Goal: Task Accomplishment & Management: Manage account settings

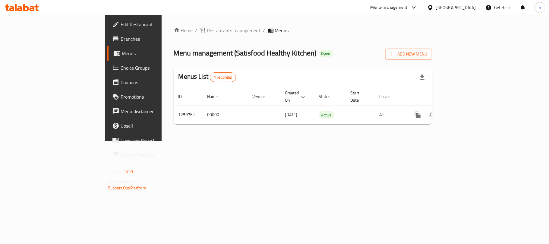
click at [168, 141] on div "Home / Restaurants management / Menus Menu management ( Satisfood Healthy Kitch…" at bounding box center [303, 78] width 282 height 126
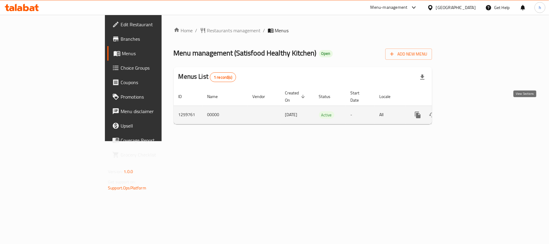
click at [464, 112] on icon "enhanced table" at bounding box center [460, 114] width 5 height 5
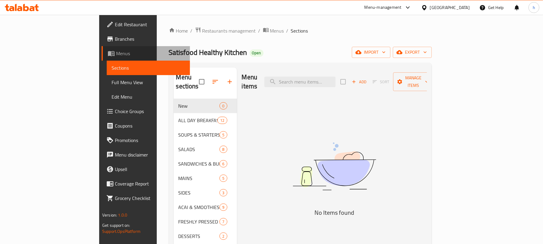
click at [116, 52] on span "Menus" at bounding box center [150, 53] width 69 height 7
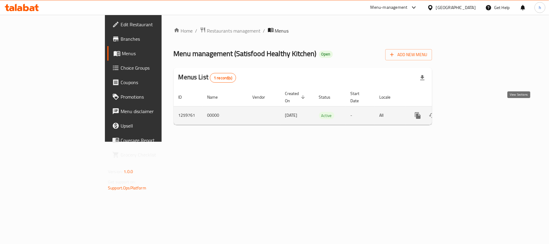
click at [465, 112] on icon "enhanced table" at bounding box center [460, 115] width 7 height 7
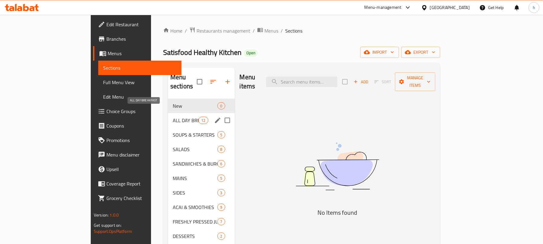
click at [173, 117] on span "ALL DAY BREAKFAST" at bounding box center [186, 120] width 26 height 7
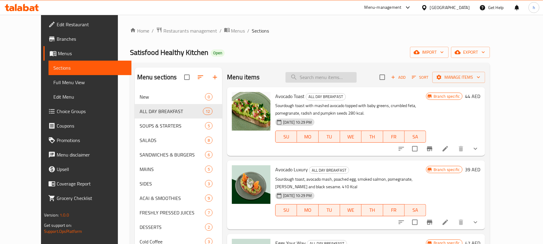
click at [330, 80] on input "search" at bounding box center [320, 77] width 71 height 11
paste input "Iced Americano"
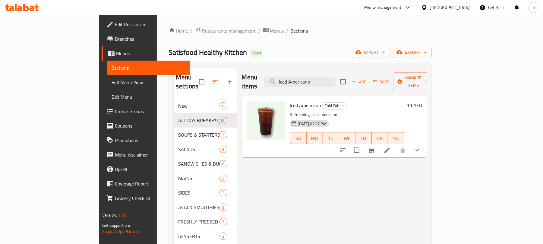
type input "Iced Americano"
click at [391, 146] on icon at bounding box center [386, 149] width 7 height 7
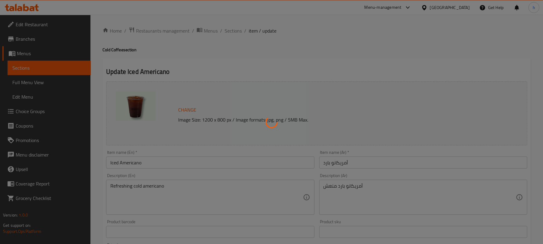
type input "اختر الحليب الخاص بك"
type input "1"
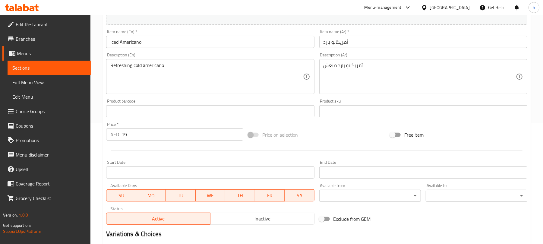
scroll to position [201, 0]
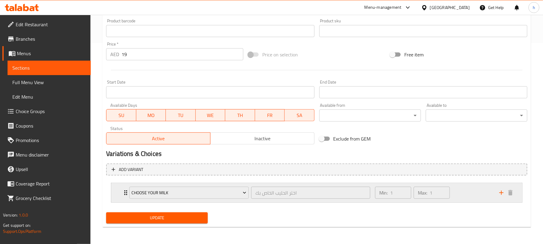
click at [461, 189] on div "Min: 1 ​ Max: 1 ​" at bounding box center [433, 192] width 124 height 19
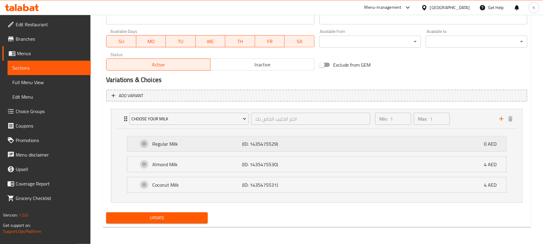
scroll to position [275, 0]
click at [448, 11] on div "[GEOGRAPHIC_DATA]" at bounding box center [450, 7] width 40 height 7
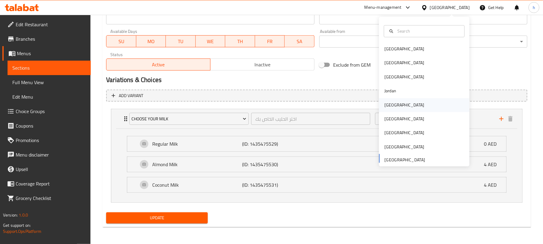
click at [379, 103] on div "[GEOGRAPHIC_DATA]" at bounding box center [403, 105] width 49 height 14
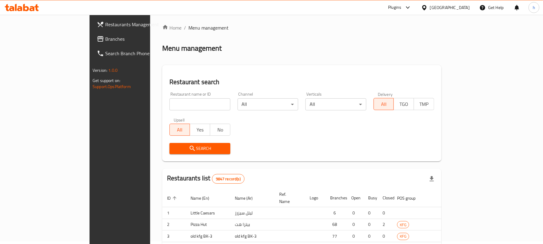
scroll to position [206, 0]
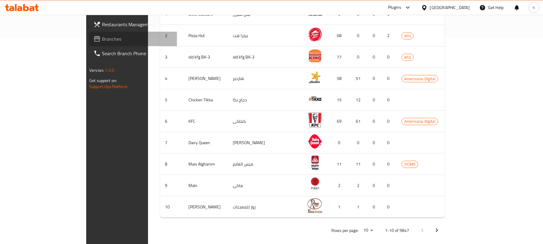
click at [102, 38] on span "Branches" at bounding box center [137, 38] width 70 height 7
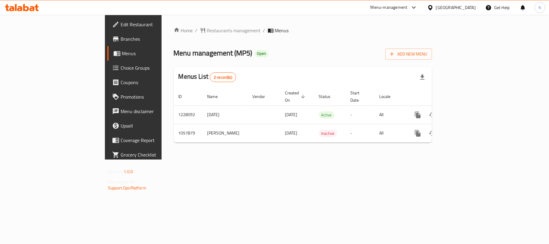
click at [294, 56] on div "Menu management ( MP5 ) Open Add New Menu" at bounding box center [303, 53] width 258 height 14
